Goal: Task Accomplishment & Management: Manage account settings

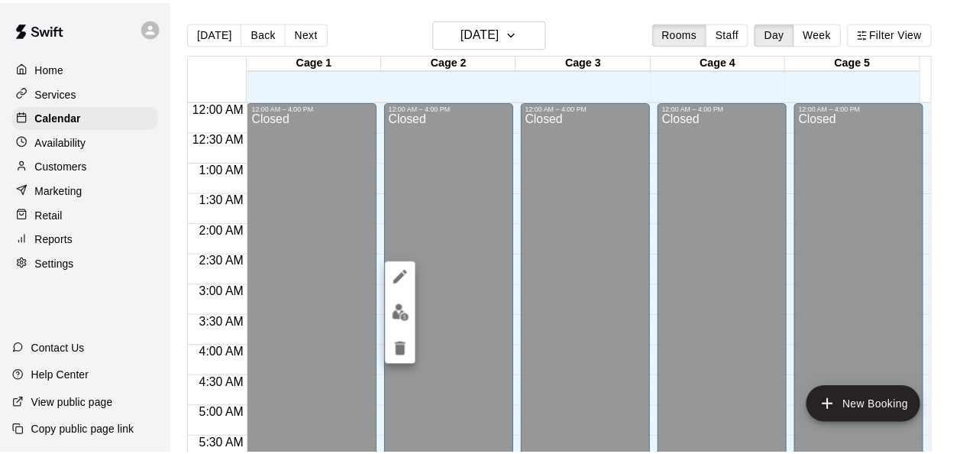
scroll to position [992, 0]
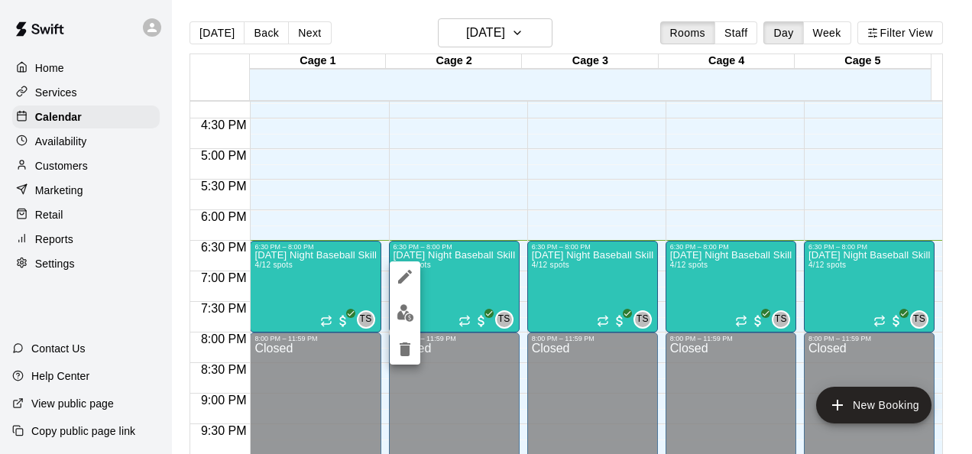
click at [65, 75] on div at bounding box center [486, 227] width 972 height 454
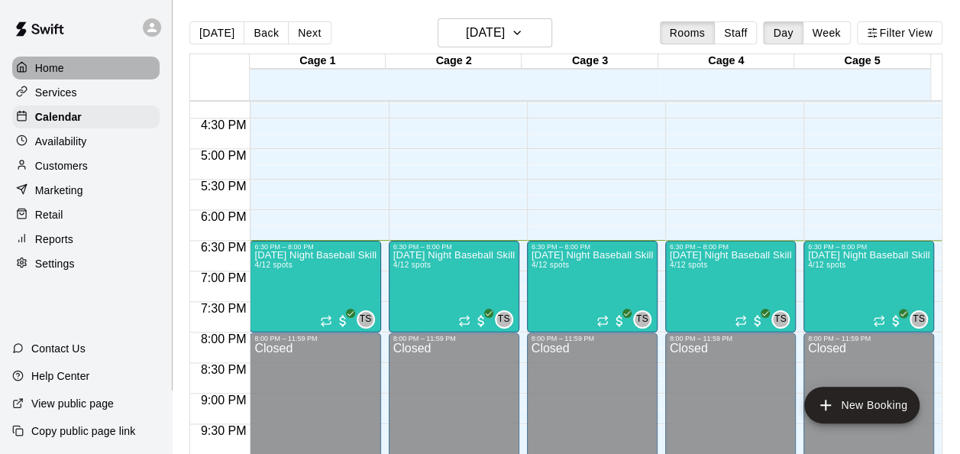
click at [59, 69] on p "Home" at bounding box center [49, 67] width 29 height 15
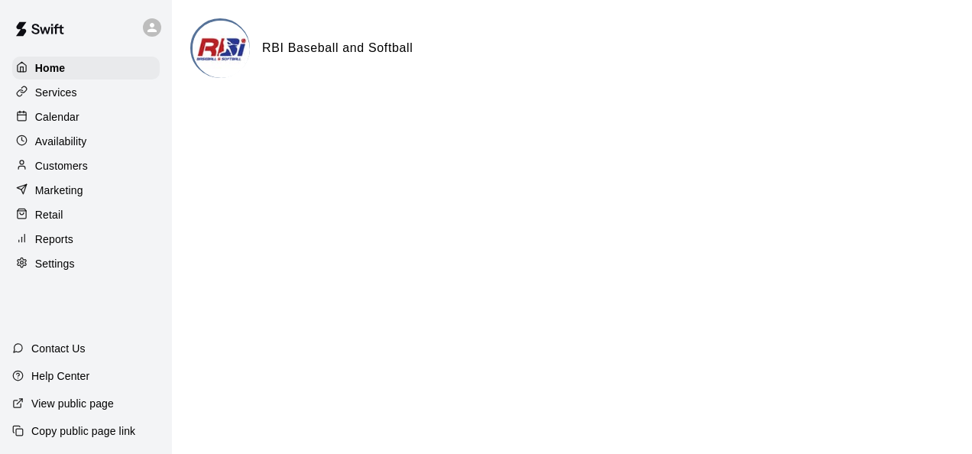
click at [50, 214] on p "Retail" at bounding box center [49, 214] width 28 height 15
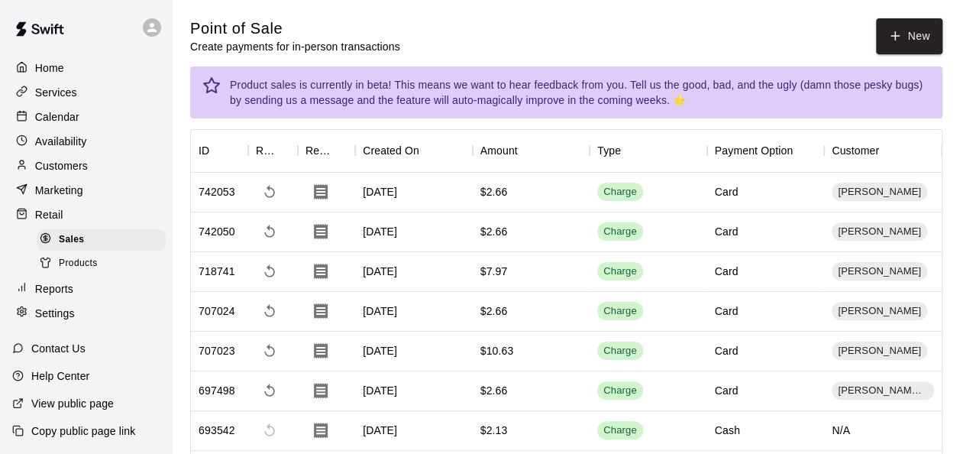
click at [108, 274] on div "Products" at bounding box center [101, 263] width 129 height 21
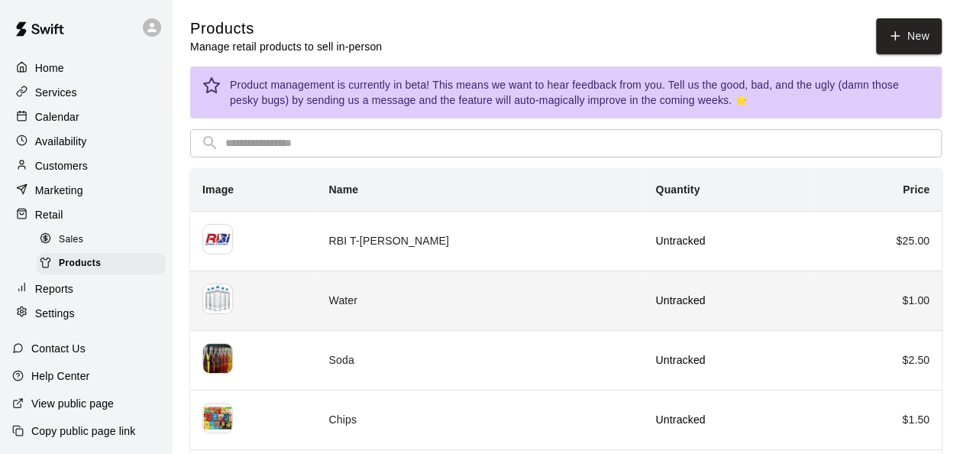
click at [316, 283] on th "simple table" at bounding box center [253, 300] width 126 height 60
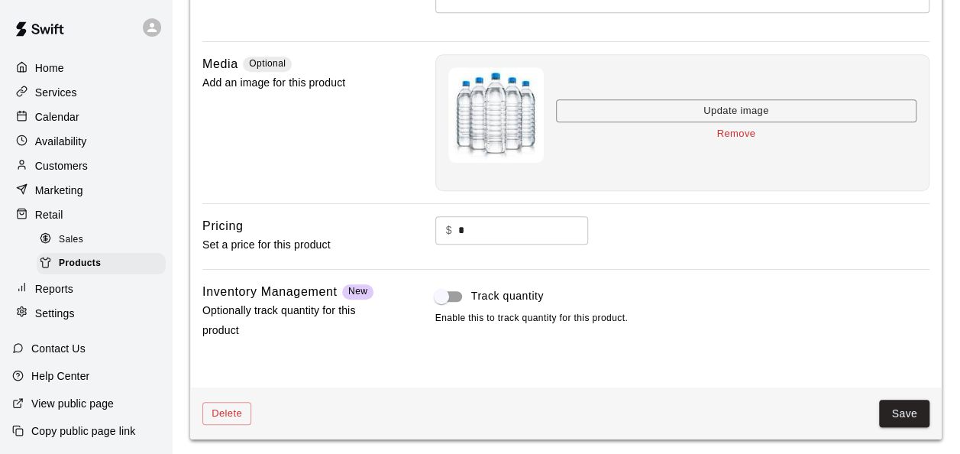
scroll to position [364, 0]
click at [908, 398] on button "Save" at bounding box center [904, 412] width 50 height 28
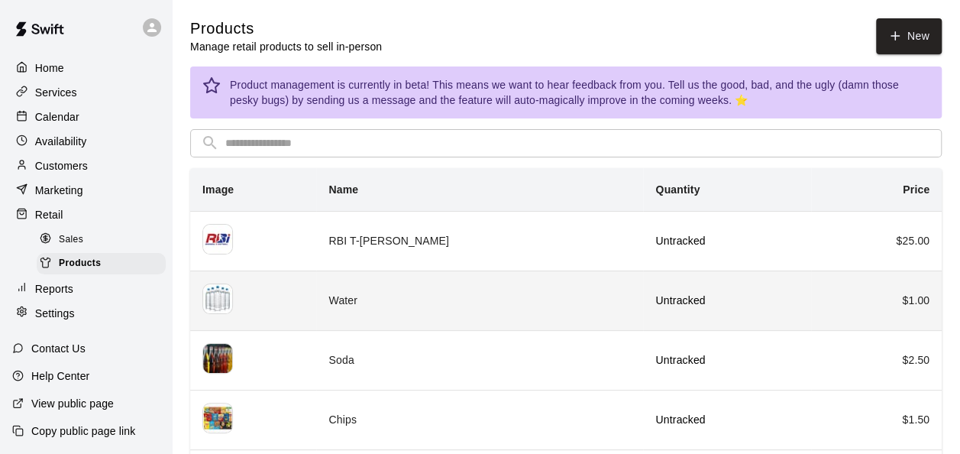
click at [217, 296] on img "simple table" at bounding box center [217, 298] width 31 height 31
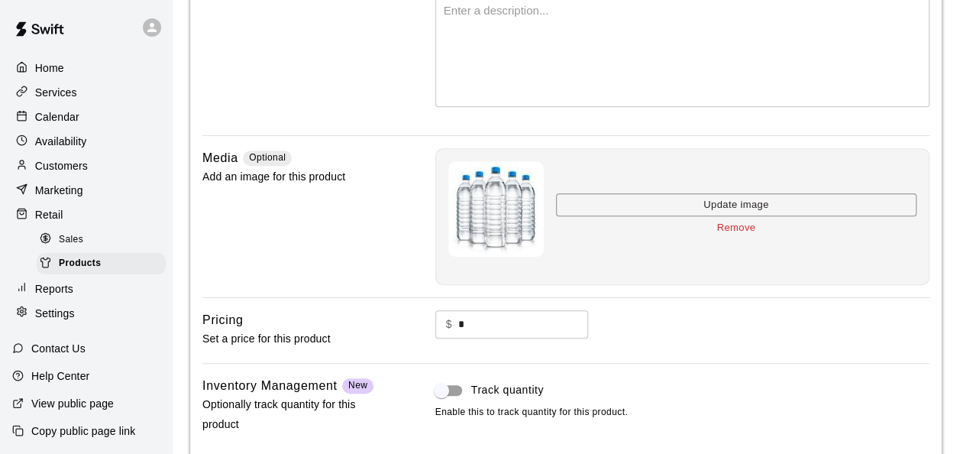
scroll to position [364, 0]
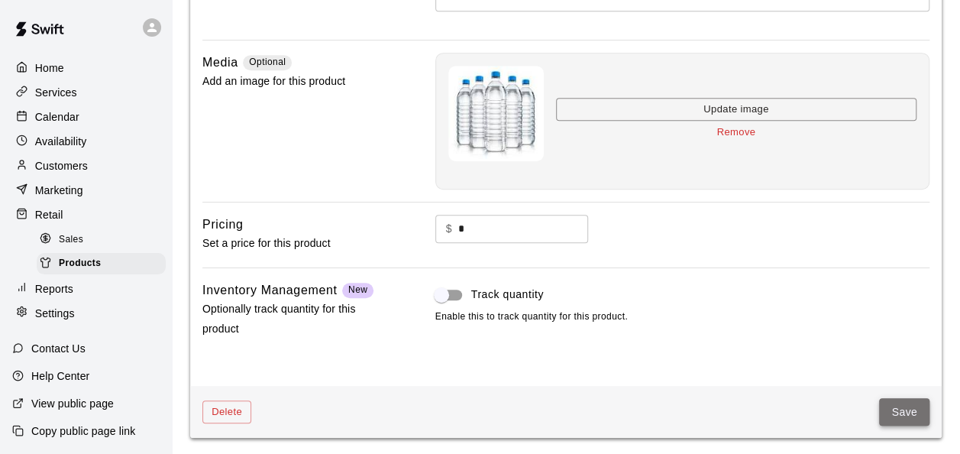
click at [898, 410] on button "Save" at bounding box center [904, 412] width 50 height 28
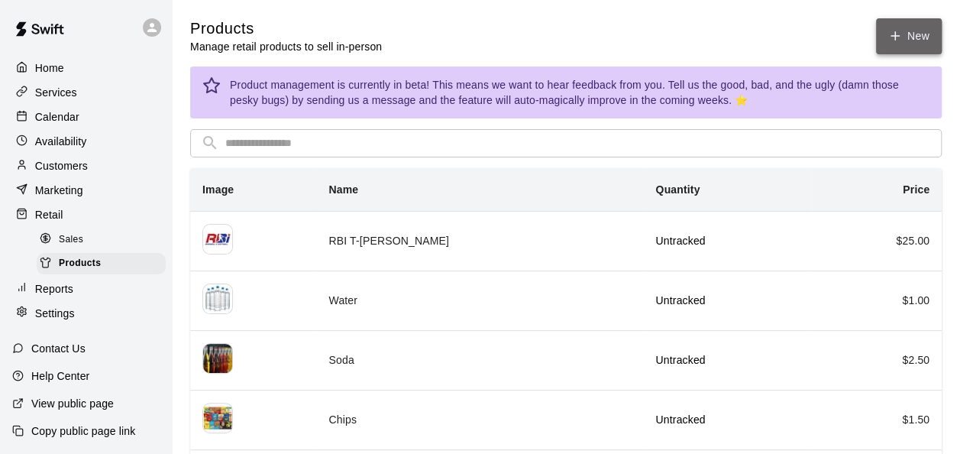
click at [881, 35] on link "New" at bounding box center [909, 36] width 66 height 36
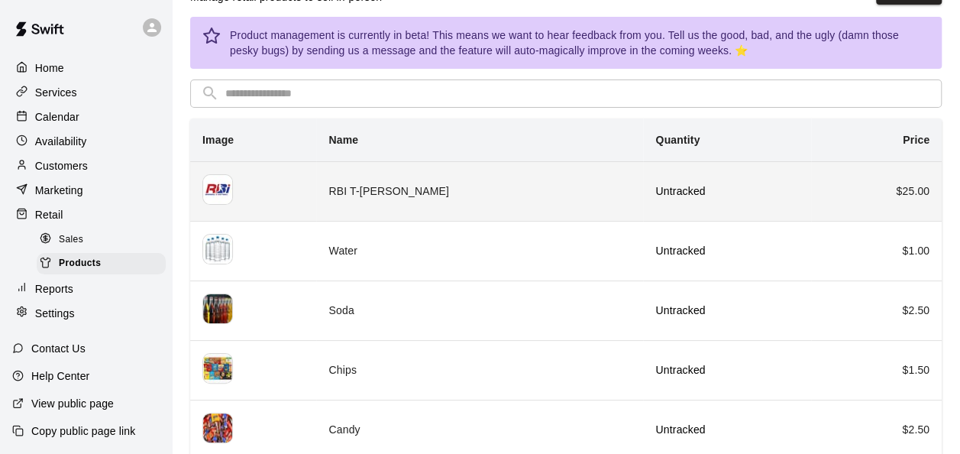
scroll to position [61, 0]
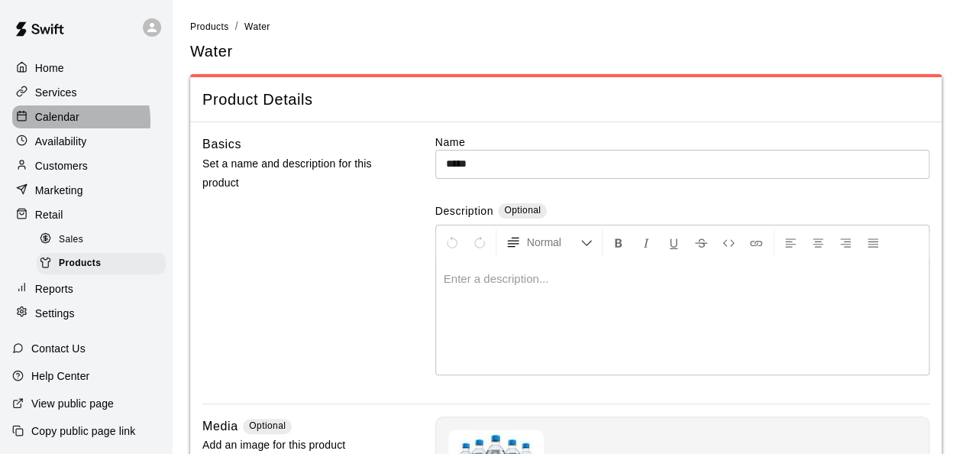
click at [64, 123] on p "Calendar" at bounding box center [57, 116] width 44 height 15
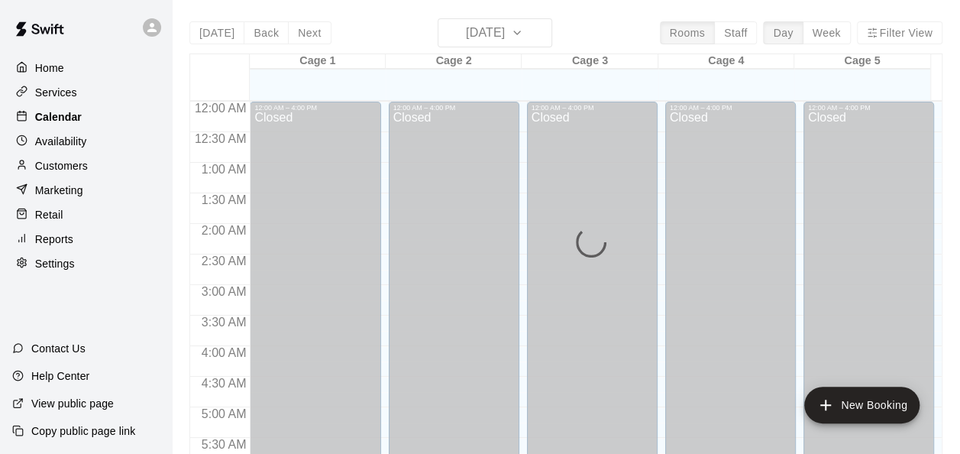
scroll to position [1051, 0]
